Goal: Task Accomplishment & Management: Manage account settings

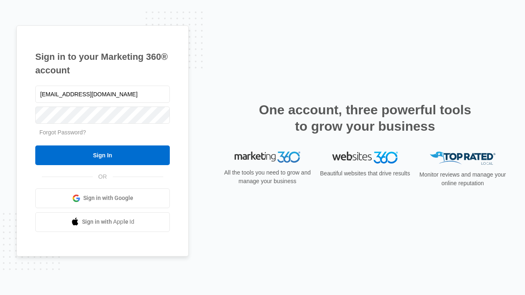
type input "[EMAIL_ADDRESS][DOMAIN_NAME]"
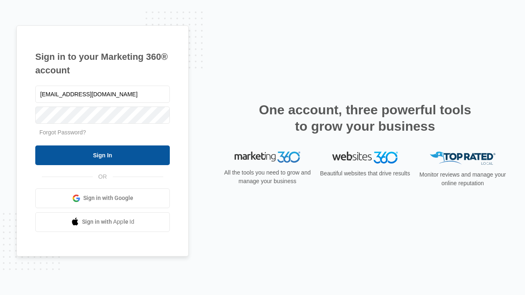
click at [103, 155] on input "Sign In" at bounding box center [102, 156] width 135 height 20
